Goal: Information Seeking & Learning: Understand process/instructions

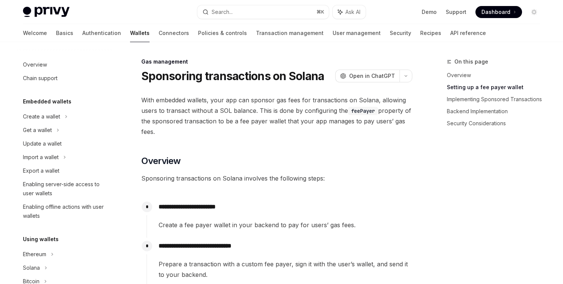
scroll to position [363, 0]
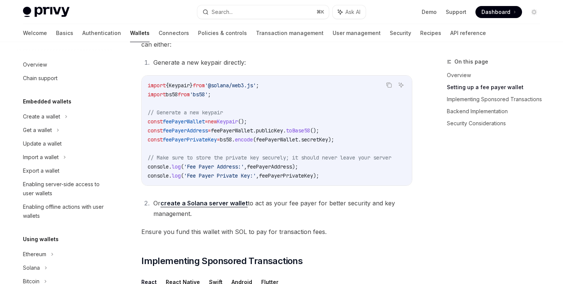
click at [252, 98] on code "import { Keypair } from '@solana/web3.js' ; import bs58 from 'bs58' ; // Genera…" at bounding box center [279, 130] width 262 height 99
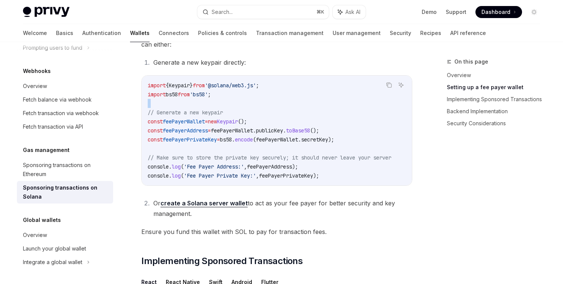
click at [251, 98] on code "import { Keypair } from '@solana/web3.js' ; import bs58 from 'bs58' ; // Genera…" at bounding box center [279, 130] width 262 height 99
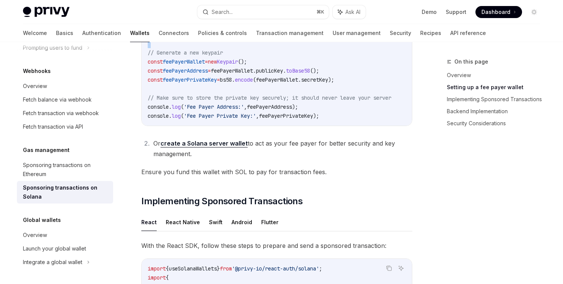
scroll to position [425, 0]
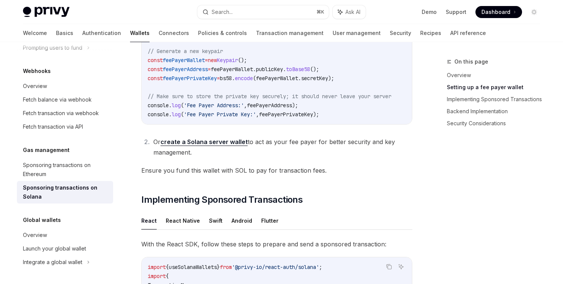
click at [263, 142] on li "Or create a Solana server wallet to act as your fee payer for better security a…" at bounding box center [281, 147] width 261 height 21
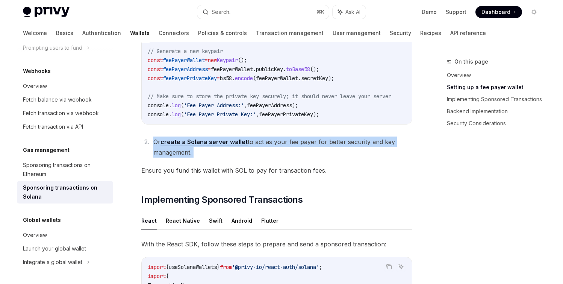
click at [263, 142] on li "Or create a Solana server wallet to act as your fee payer for better security a…" at bounding box center [281, 147] width 261 height 21
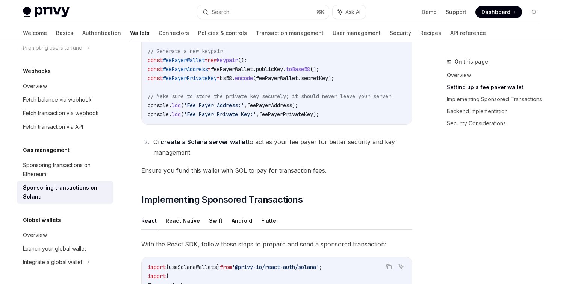
click at [258, 176] on span "Ensure you fund this wallet with SOL to pay for transaction fees." at bounding box center [276, 170] width 271 height 11
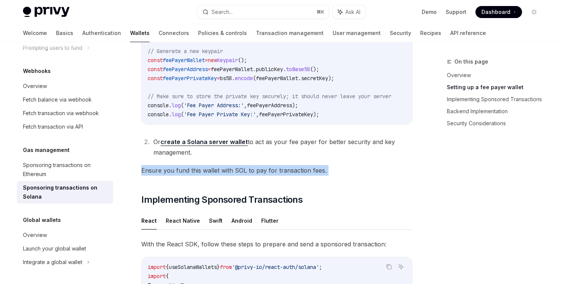
click at [258, 176] on span "Ensure you fund this wallet with SOL to pay for transaction fees." at bounding box center [276, 170] width 271 height 11
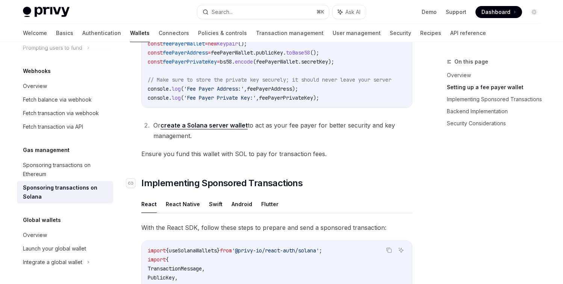
click at [245, 182] on span "Implementing Sponsored Transactions" at bounding box center [221, 183] width 161 height 12
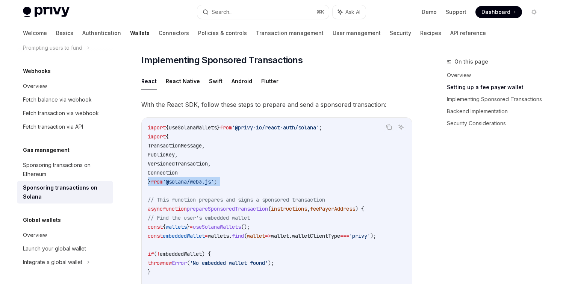
click at [211, 87] on button "Swift" at bounding box center [216, 81] width 14 height 18
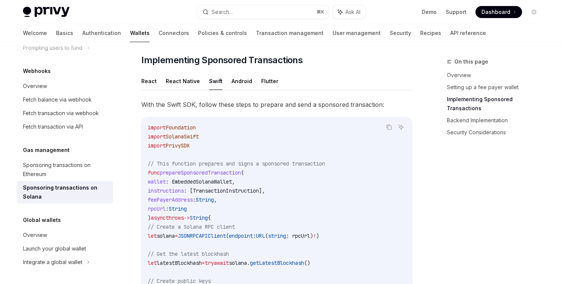
type textarea "*"
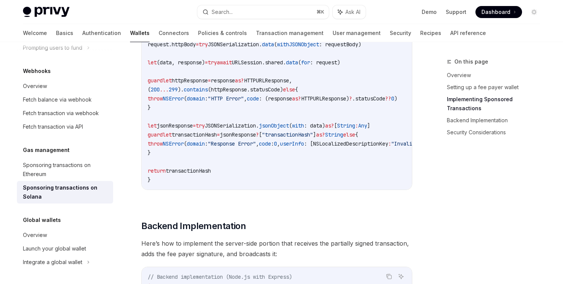
scroll to position [989, 0]
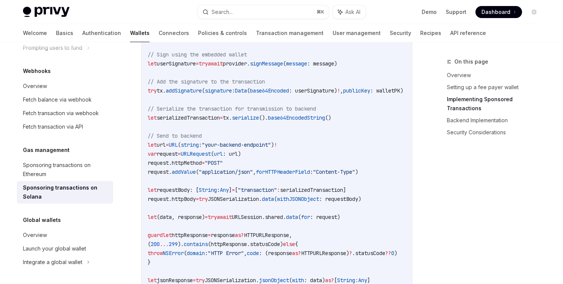
click at [208, 202] on span "try" at bounding box center [203, 199] width 9 height 7
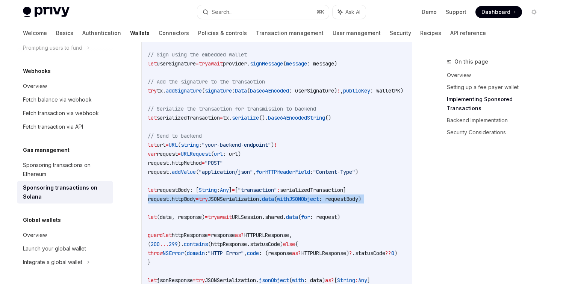
click at [208, 202] on span "try" at bounding box center [203, 199] width 9 height 7
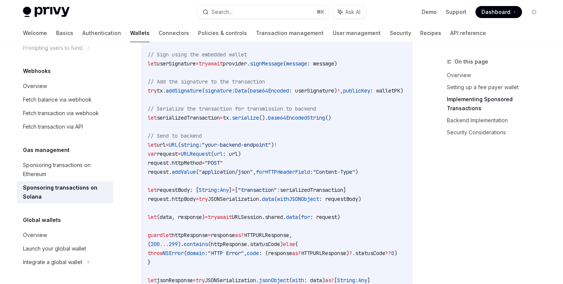
click at [235, 193] on span "=" at bounding box center [233, 190] width 3 height 7
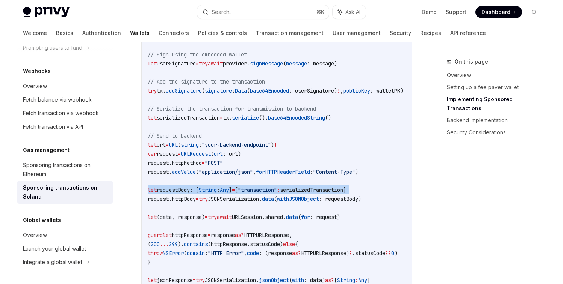
click at [235, 193] on span "=" at bounding box center [233, 190] width 3 height 7
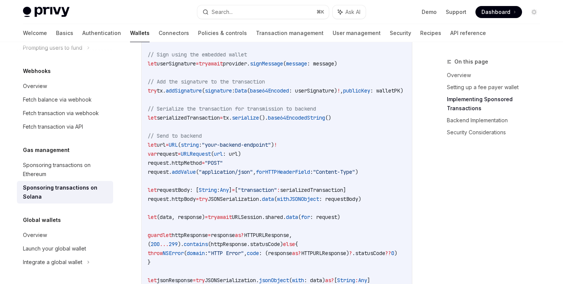
click at [262, 201] on span "JSONSerialization." at bounding box center [235, 199] width 54 height 7
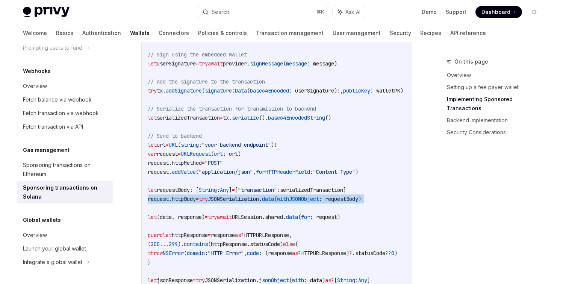
click at [262, 201] on span "JSONSerialization." at bounding box center [235, 199] width 54 height 7
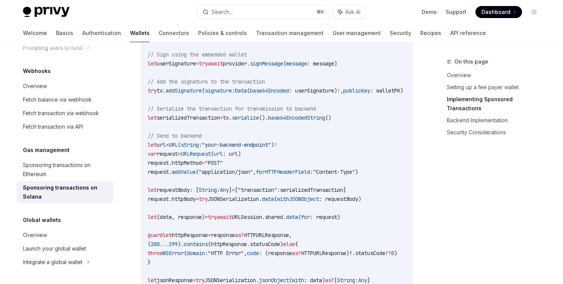
click at [254, 160] on code "import Foundation import SolanaSwift import PrivySDK // This function prepares …" at bounding box center [309, 18] width 322 height 641
click at [233, 134] on code "import Foundation import SolanaSwift import PrivySDK // This function prepares …" at bounding box center [309, 18] width 322 height 641
click at [233, 138] on code "import Foundation import SolanaSwift import PrivySDK // This function prepares …" at bounding box center [309, 18] width 322 height 641
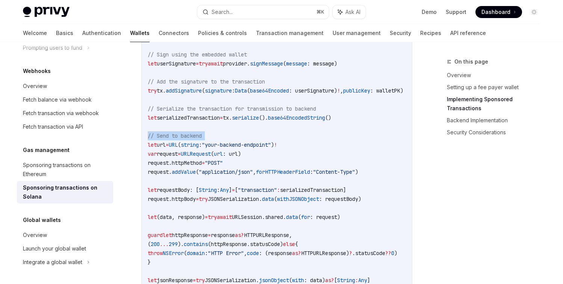
click at [233, 138] on code "import Foundation import SolanaSwift import PrivySDK // This function prepares …" at bounding box center [309, 18] width 322 height 641
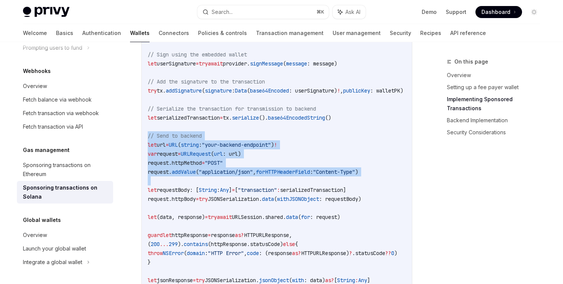
click at [272, 180] on code "import Foundation import SolanaSwift import PrivySDK // This function prepares …" at bounding box center [309, 18] width 322 height 641
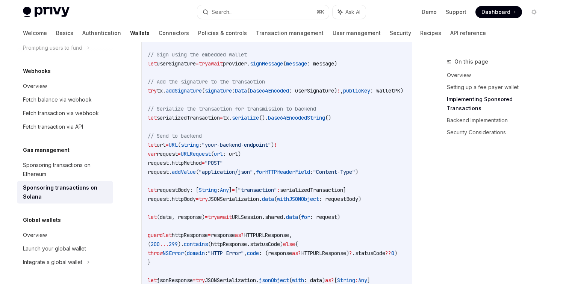
click at [276, 193] on span ""transaction"" at bounding box center [257, 190] width 39 height 7
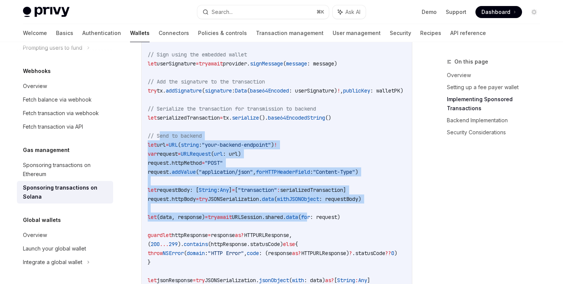
drag, startPoint x: 159, startPoint y: 138, endPoint x: 337, endPoint y: 216, distance: 194.2
click at [344, 220] on code "import Foundation import SolanaSwift import PrivySDK // This function prepares …" at bounding box center [309, 18] width 322 height 641
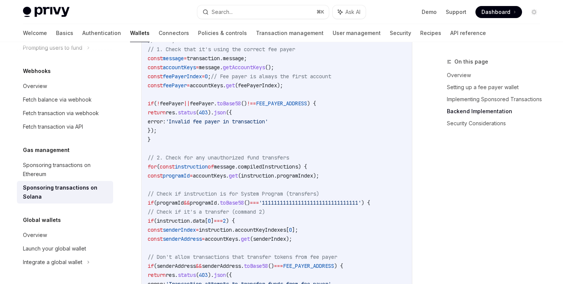
scroll to position [1820, 0]
